Goal: Navigation & Orientation: Find specific page/section

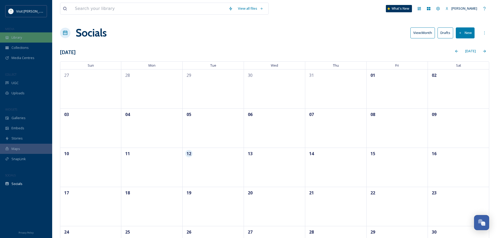
click at [26, 39] on div "Library" at bounding box center [26, 37] width 52 height 10
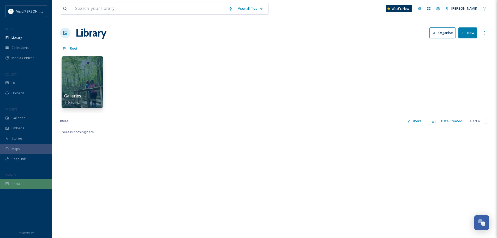
click at [14, 183] on span "Socials" at bounding box center [16, 183] width 11 height 5
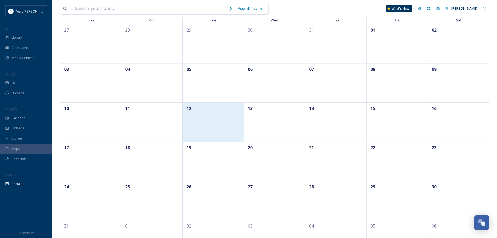
scroll to position [52, 0]
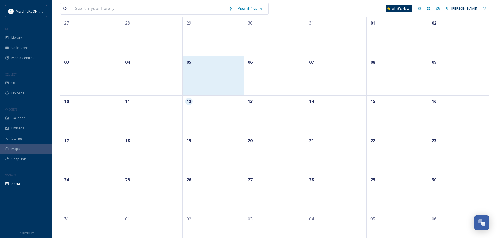
click at [201, 82] on div "05" at bounding box center [213, 75] width 61 height 39
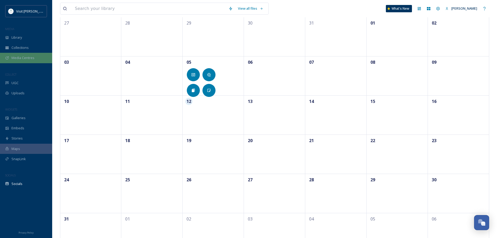
click at [20, 62] on div "Media Centres" at bounding box center [26, 58] width 52 height 10
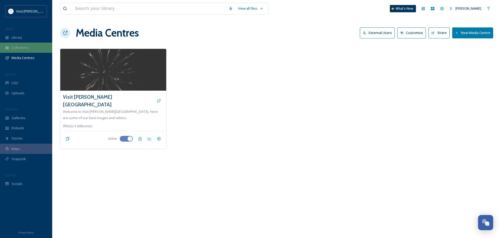
click at [20, 49] on span "Collections" at bounding box center [19, 47] width 17 height 5
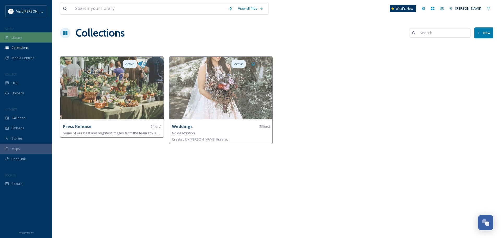
click at [19, 40] on div "Library" at bounding box center [26, 37] width 52 height 10
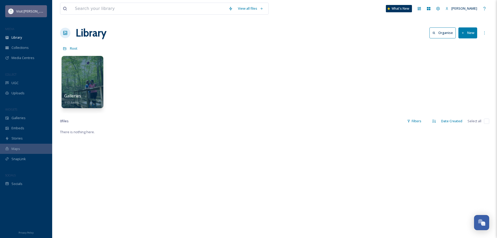
click at [19, 15] on div "Visit [PERSON_NAME][GEOGRAPHIC_DATA]" at bounding box center [26, 11] width 42 height 12
